Goal: Information Seeking & Learning: Learn about a topic

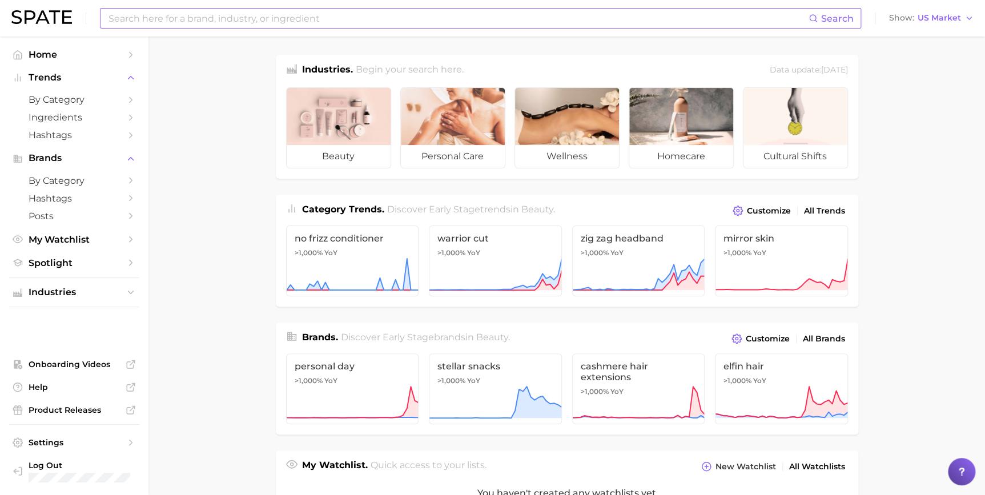
click at [380, 21] on input at bounding box center [457, 18] width 701 height 19
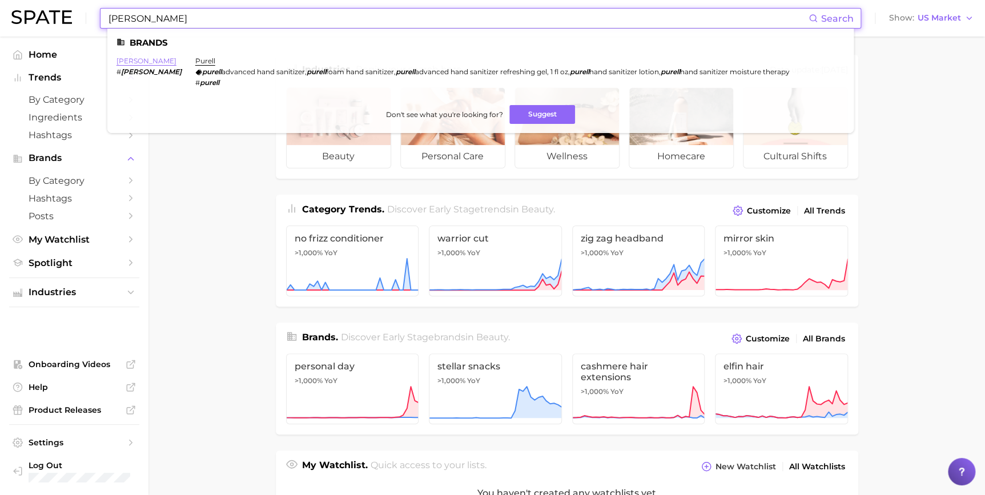
type input "[PERSON_NAME]"
click at [125, 62] on link "[PERSON_NAME]" at bounding box center [146, 61] width 60 height 9
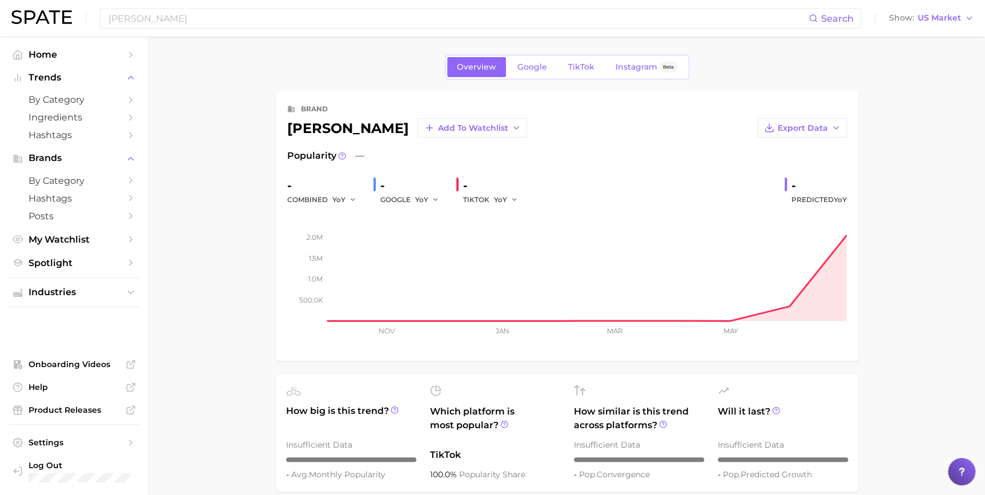
click at [576, 71] on span "TikTok" at bounding box center [581, 67] width 26 height 10
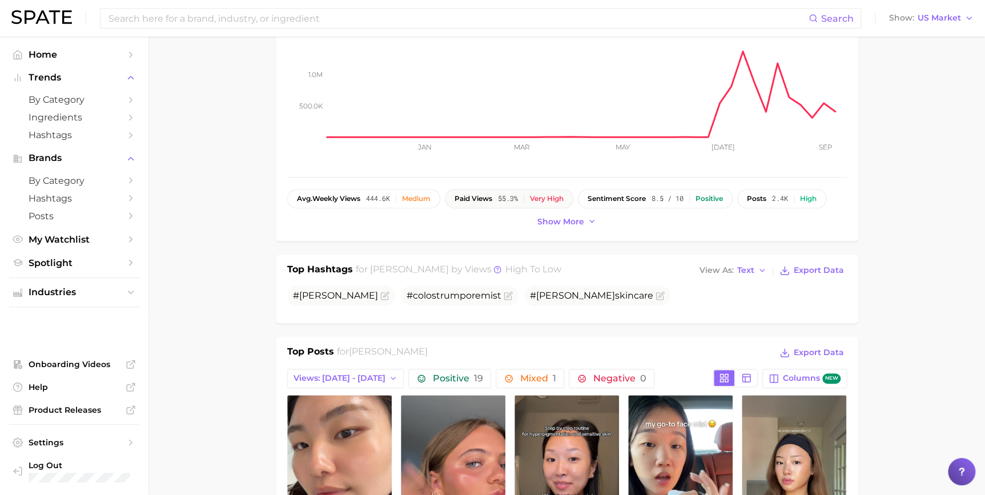
scroll to position [415, 0]
